Goal: Use online tool/utility: Utilize a website feature to perform a specific function

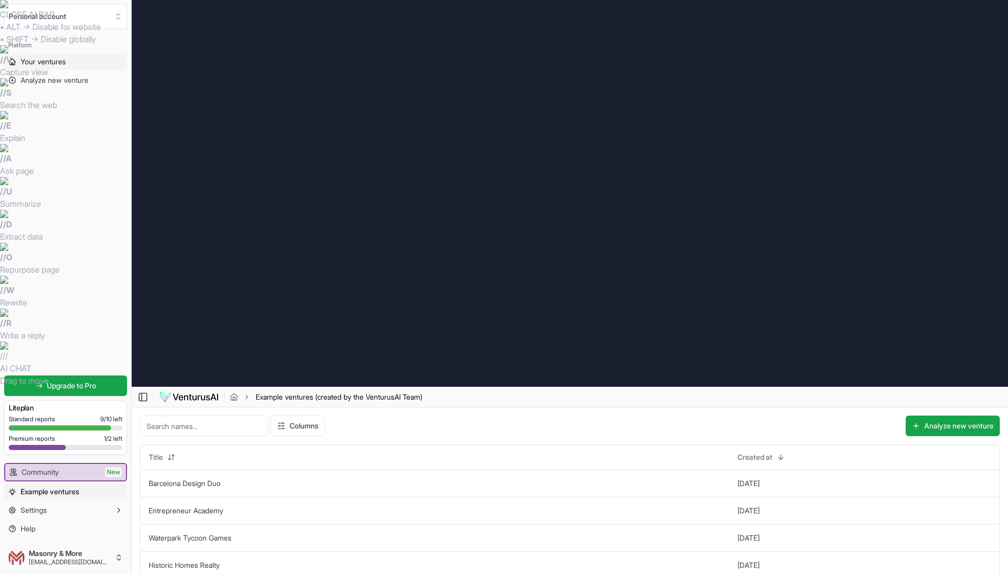
click at [59, 60] on span "Your ventures" at bounding box center [43, 62] width 45 height 10
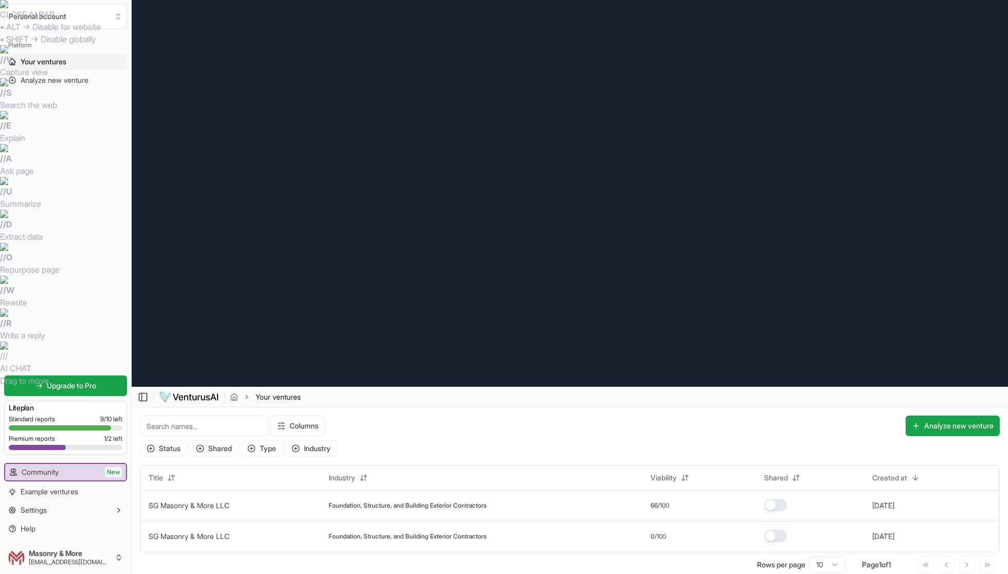
click at [173, 391] on img at bounding box center [189, 397] width 60 height 12
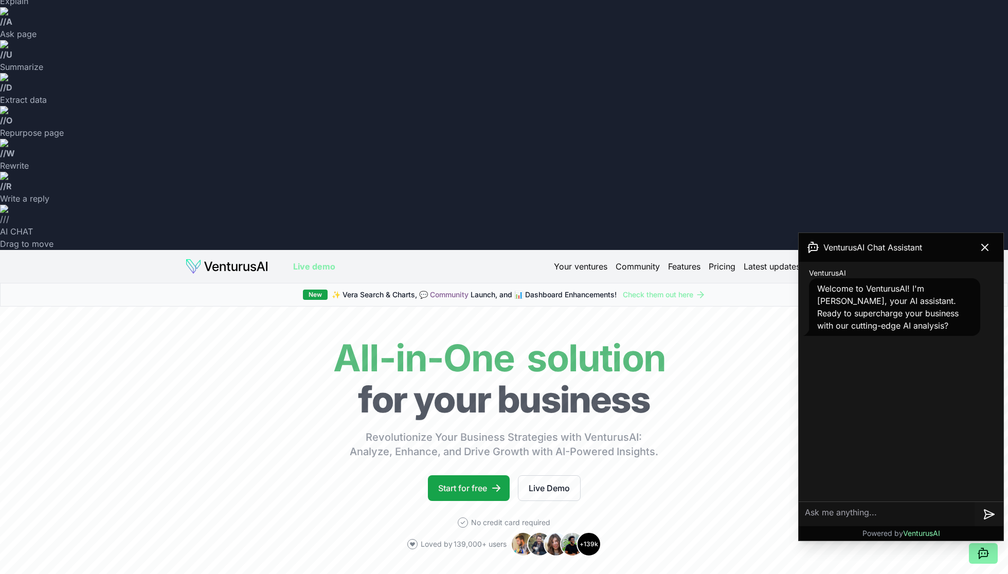
scroll to position [144, 0]
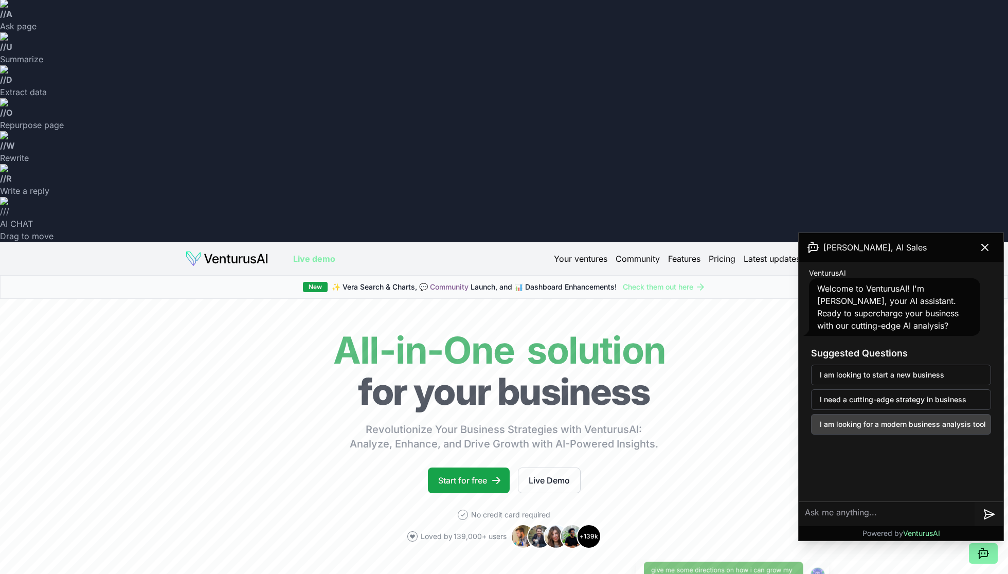
click at [903, 425] on button "I am looking for a modern business analysis tool" at bounding box center [901, 424] width 180 height 21
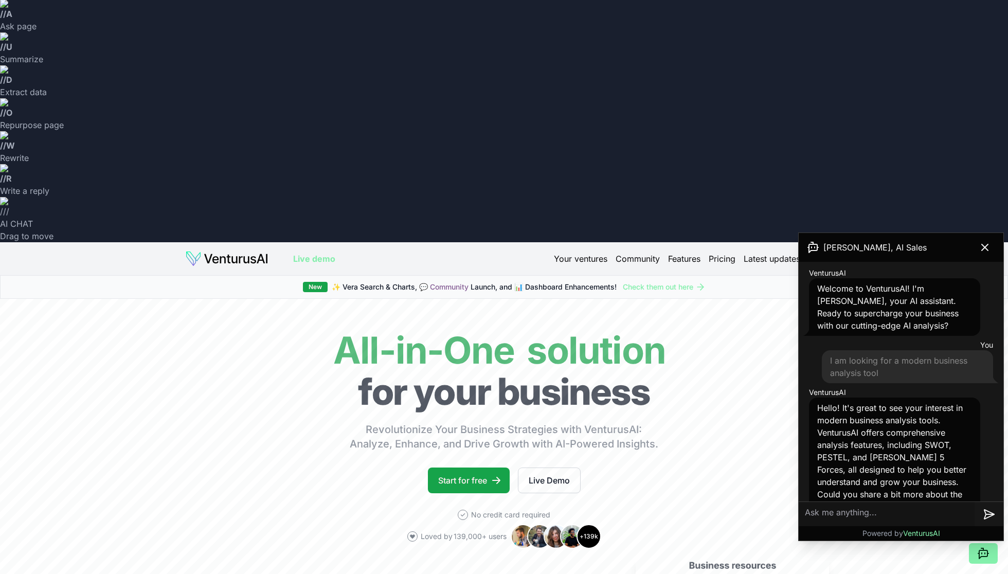
scroll to position [46, 0]
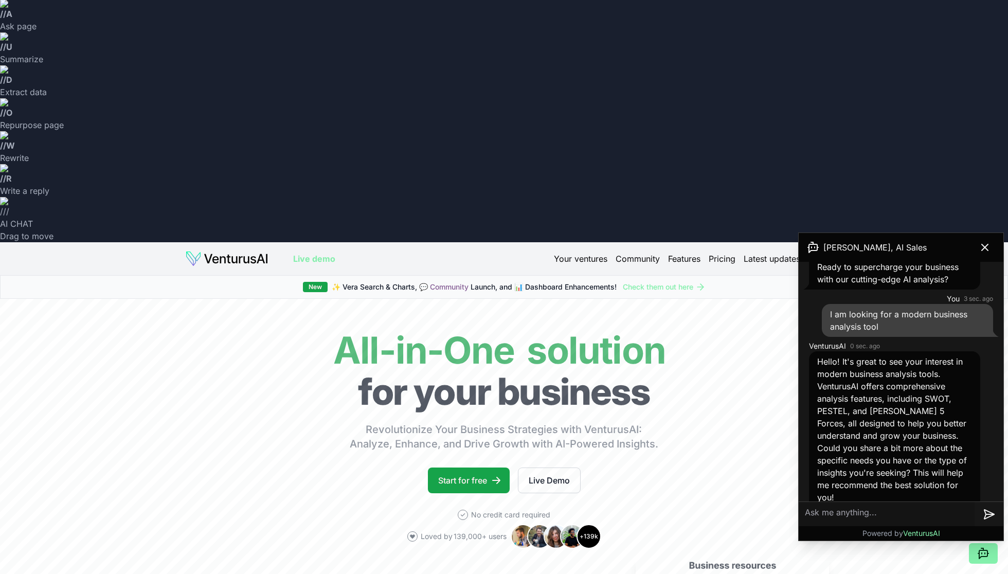
click at [892, 517] on textarea at bounding box center [887, 514] width 176 height 25
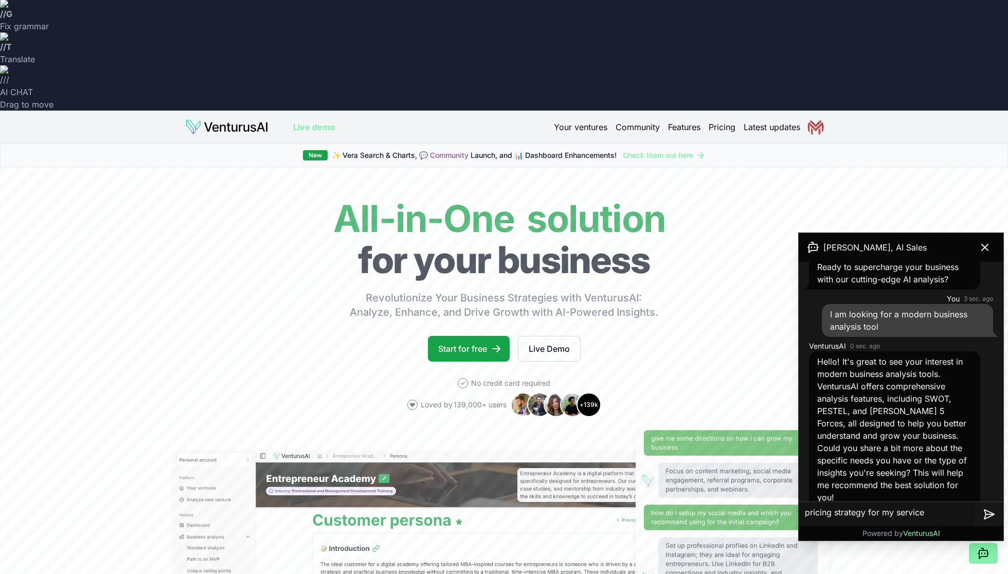
type textarea "pricing strategy for my services"
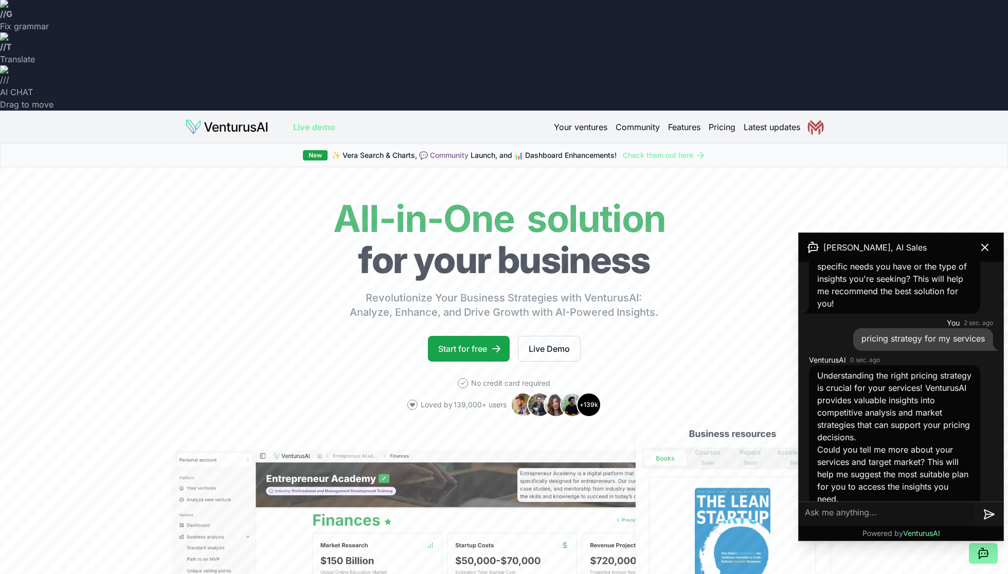
scroll to position [242, 0]
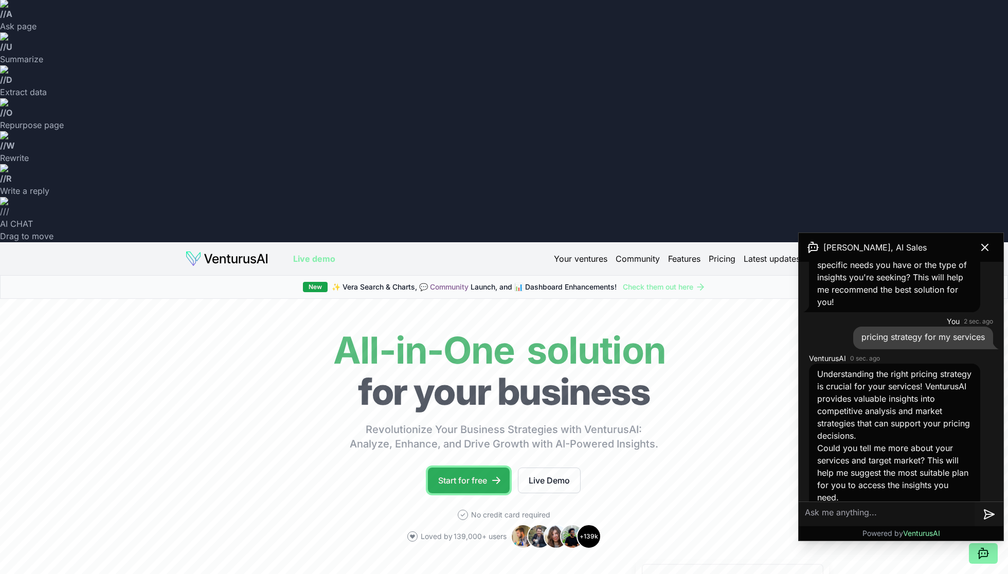
click at [489, 467] on link "Start for free" at bounding box center [469, 480] width 82 height 26
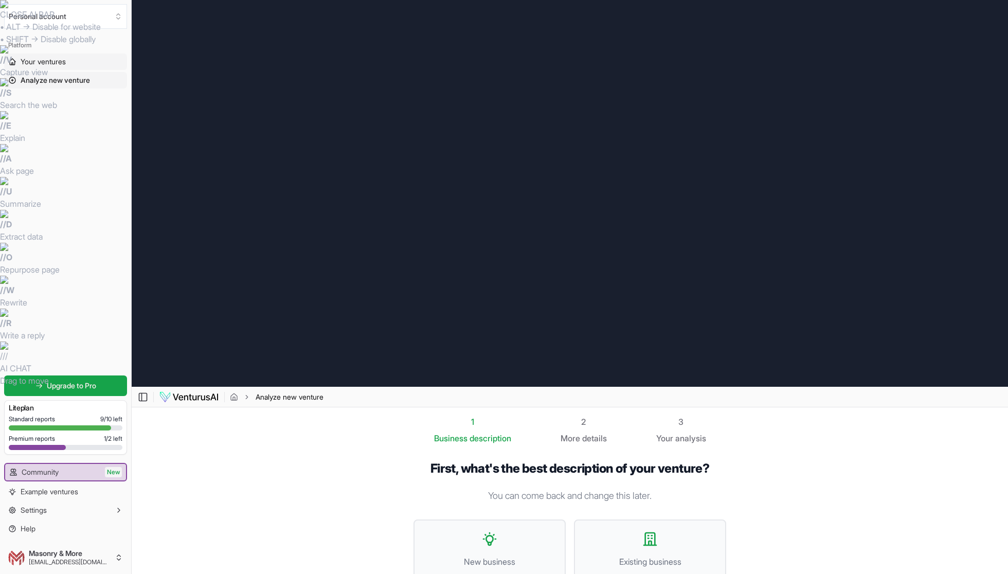
click at [56, 58] on span "Your ventures" at bounding box center [43, 62] width 45 height 10
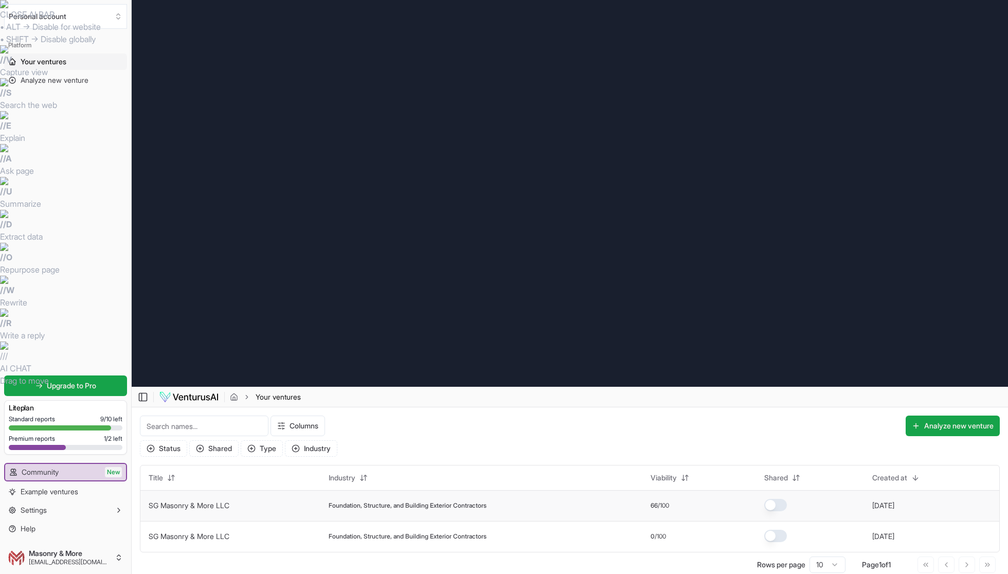
click at [314, 490] on td "SG Masonry & More LLC" at bounding box center [230, 505] width 180 height 31
drag, startPoint x: 405, startPoint y: 121, endPoint x: 371, endPoint y: 125, distance: 34.1
click at [400, 501] on span "Foundation, Structure, and Building Exterior Contractors" at bounding box center [408, 505] width 158 height 8
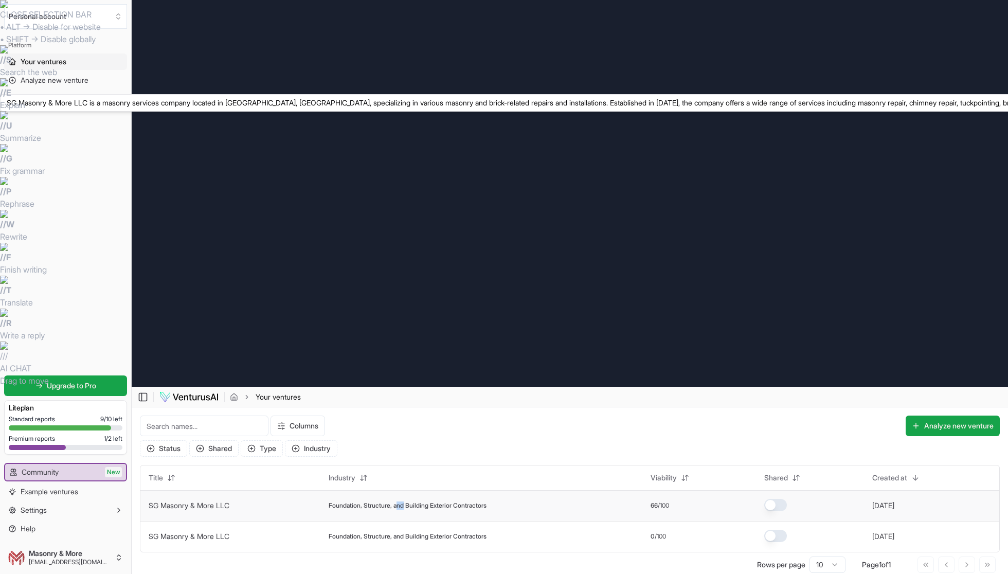
click at [223, 501] on link "SG Masonry & More LLC" at bounding box center [189, 505] width 81 height 9
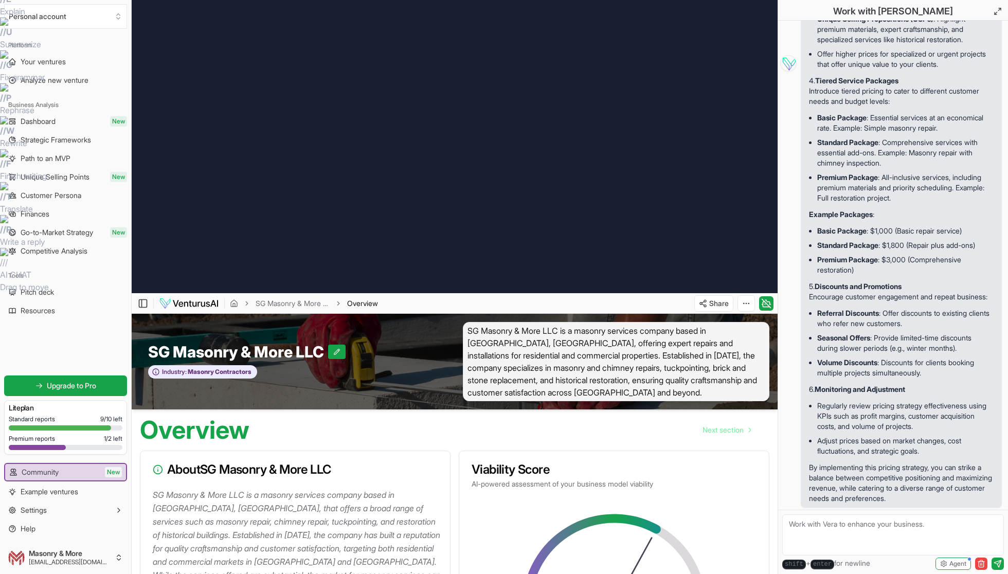
scroll to position [97, 0]
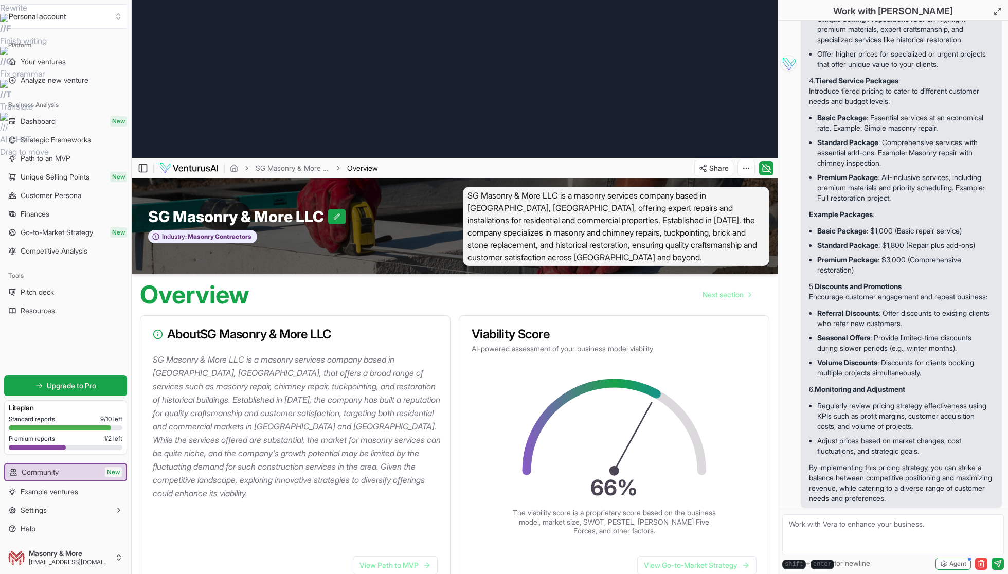
click at [894, 536] on textarea at bounding box center [893, 534] width 222 height 41
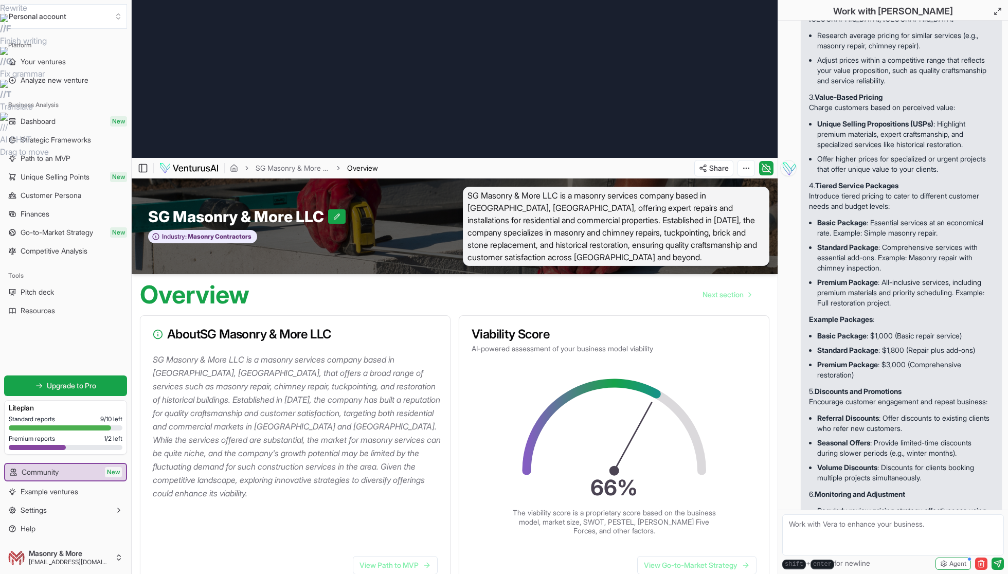
scroll to position [2279, 0]
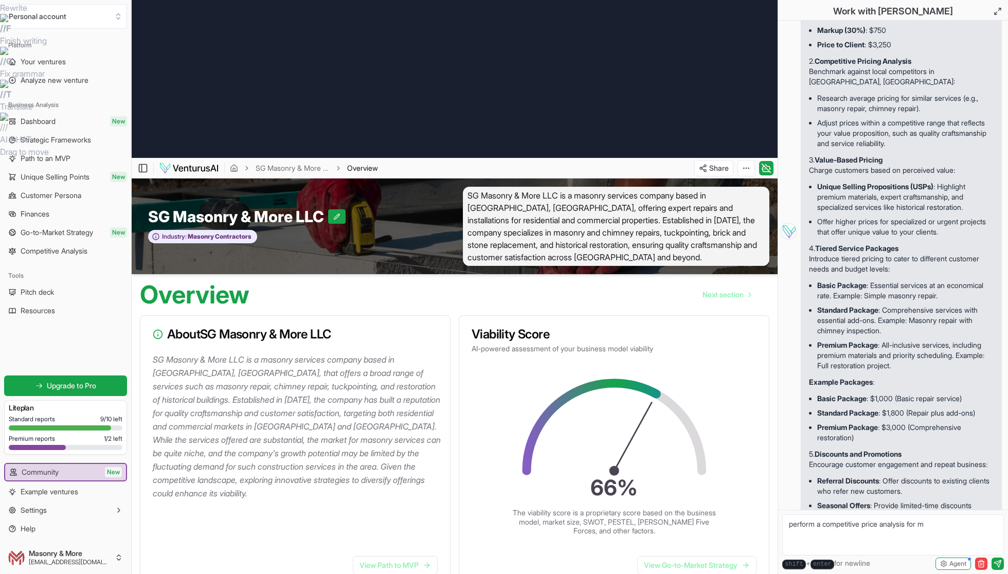
type textarea "perform a competitive price analysis for me"
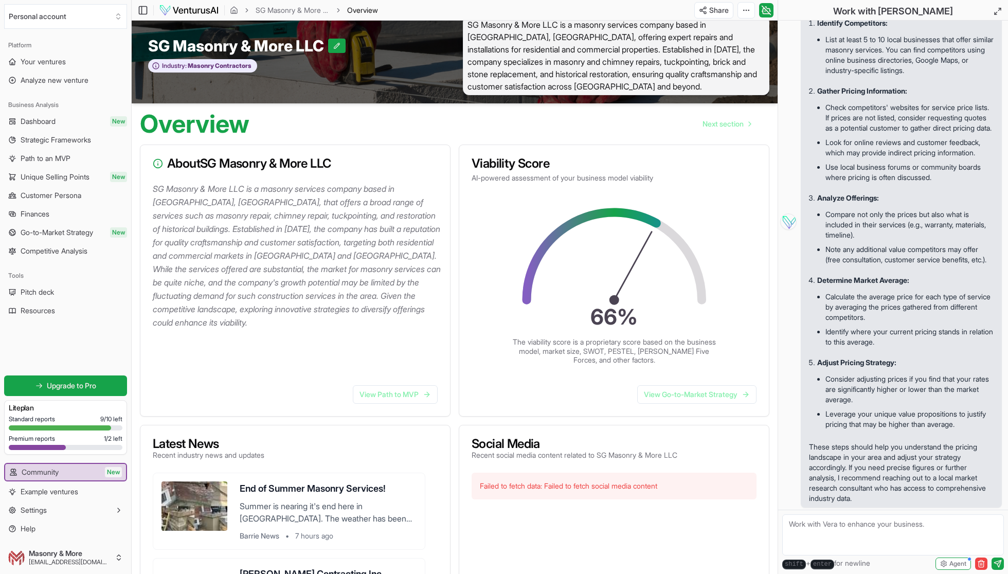
scroll to position [3126, 0]
